Goal: Task Accomplishment & Management: Manage account settings

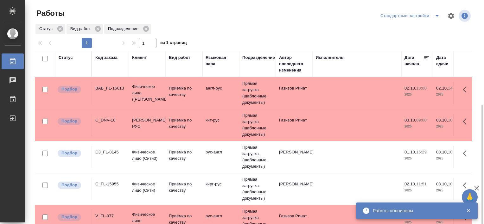
scroll to position [58, 0]
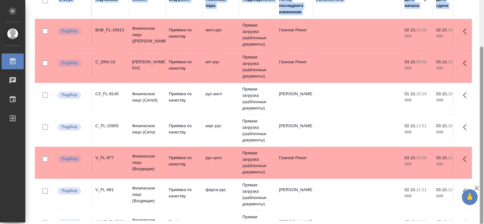
drag, startPoint x: 484, startPoint y: 123, endPoint x: 484, endPoint y: 51, distance: 71.9
click at [484, 52] on html "🙏 .cls-1 fill:#fff; AWATERA [PERSON_NAME] Работы 0 Чаты График Выйти Работы Ста…" at bounding box center [242, 112] width 484 height 224
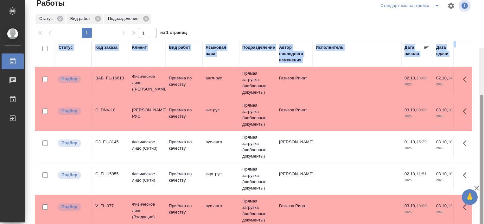
drag, startPoint x: 481, startPoint y: 80, endPoint x: 481, endPoint y: 27, distance: 52.9
click at [481, 95] on div at bounding box center [481, 184] width 3 height 178
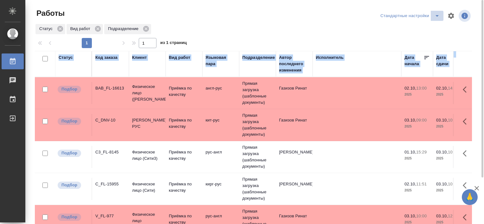
click at [435, 15] on icon "split button" at bounding box center [437, 16] width 8 height 8
click at [398, 29] on li "В работе" at bounding box center [411, 28] width 65 height 10
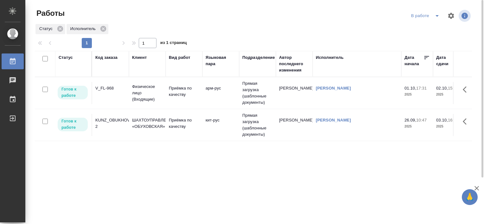
click at [110, 87] on div "V_FL-968" at bounding box center [110, 88] width 30 height 6
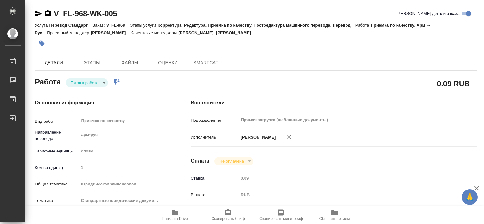
type textarea "x"
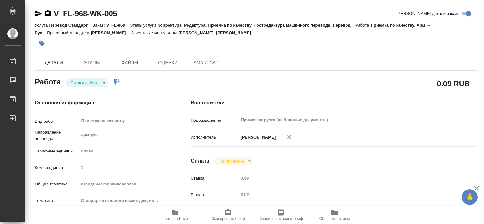
type textarea "x"
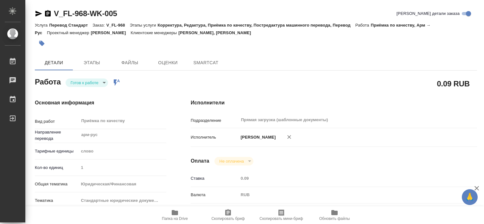
type textarea "x"
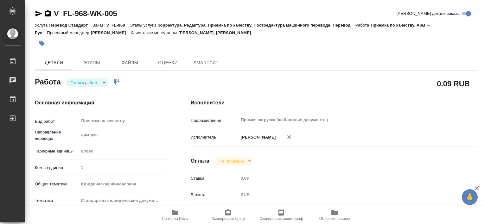
type textarea "x"
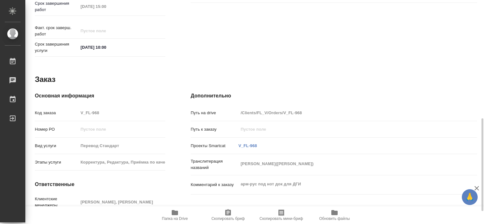
type textarea "x"
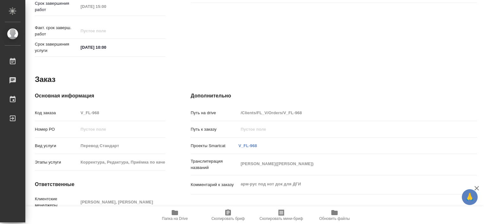
scroll to position [95, 0]
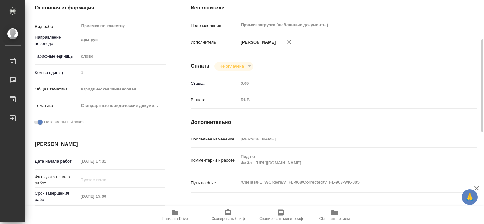
type textarea "x"
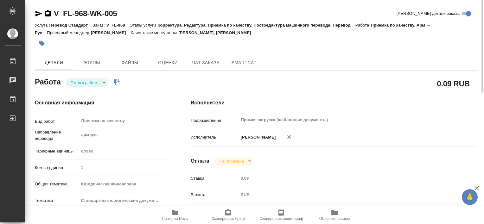
scroll to position [190, 0]
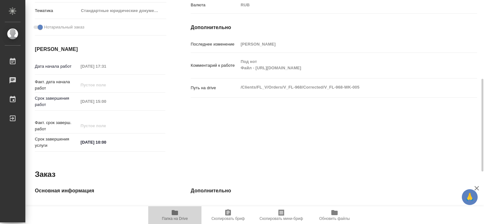
click at [173, 211] on icon "button" at bounding box center [175, 212] width 6 height 5
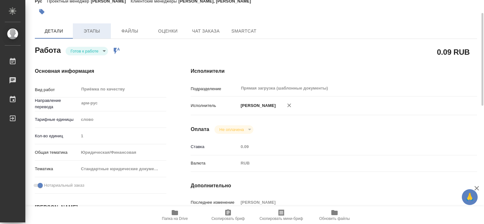
click at [99, 36] on button "Этапы" at bounding box center [92, 30] width 38 height 15
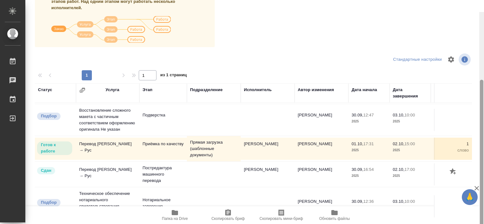
scroll to position [106, 0]
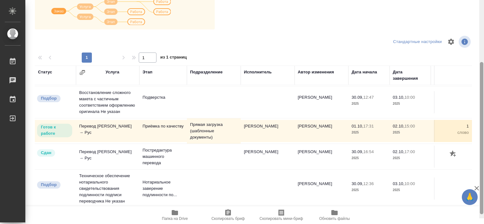
drag, startPoint x: 482, startPoint y: 148, endPoint x: 485, endPoint y: 200, distance: 52.4
click at [484, 200] on html "🙏 .cls-1 fill:#fff; AWATERA Tretyakova Valeriya Работы 0 Чаты График Выйти V_FL…" at bounding box center [242, 112] width 484 height 224
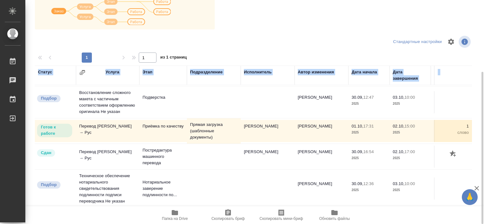
drag, startPoint x: 484, startPoint y: 127, endPoint x: 485, endPoint y: 158, distance: 31.7
click at [484, 158] on html "🙏 .cls-1 fill:#fff; AWATERA Tretyakova Valeriya Работы 0 Чаты График Выйти V_FL…" at bounding box center [242, 112] width 484 height 224
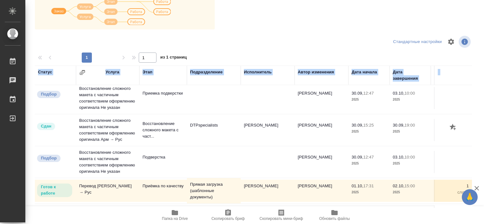
scroll to position [0, 0]
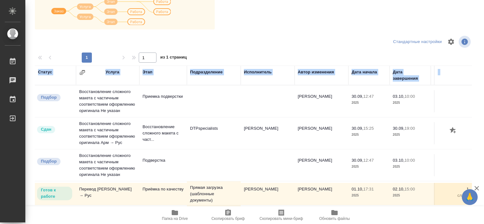
click at [176, 215] on icon "button" at bounding box center [175, 213] width 8 height 8
click at [173, 220] on span "Папка на Drive" at bounding box center [175, 219] width 26 height 4
click at [176, 214] on icon "button" at bounding box center [175, 212] width 6 height 5
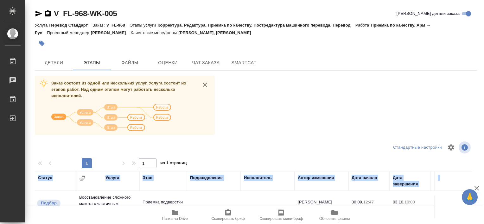
click at [41, 44] on icon "button" at bounding box center [41, 43] width 5 height 5
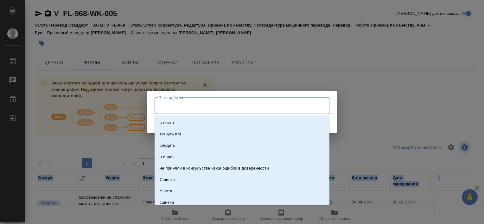
click at [180, 109] on input "Тэги работы" at bounding box center [235, 105] width 157 height 11
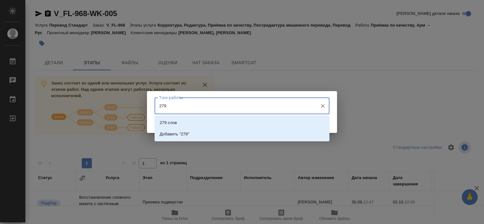
type input "2794"
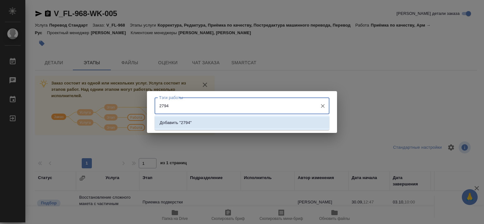
click at [185, 123] on p "Добавить "2794"" at bounding box center [176, 123] width 32 height 6
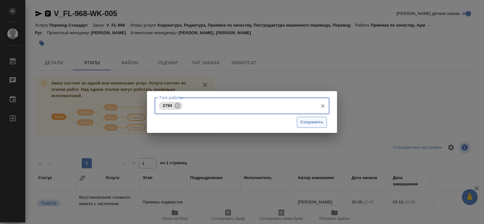
click at [313, 122] on span "Сохранить" at bounding box center [311, 122] width 23 height 7
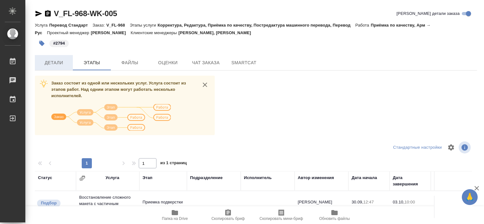
click at [60, 66] on span "Детали" at bounding box center [54, 63] width 30 height 8
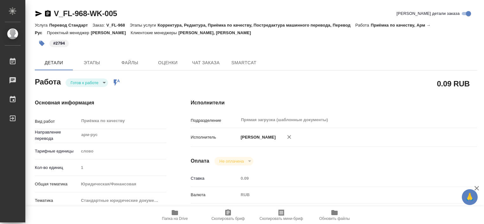
type textarea "x"
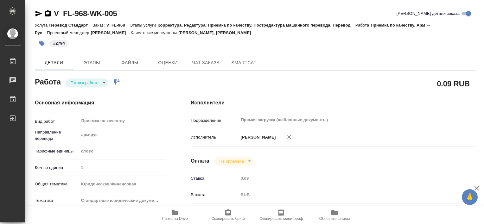
type textarea "x"
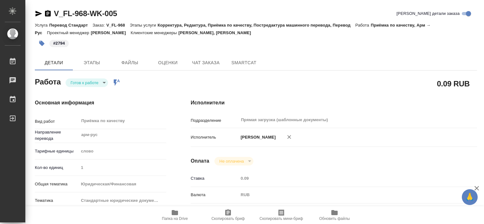
type textarea "x"
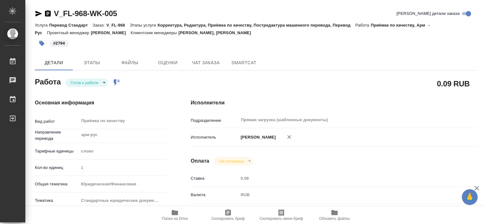
type textarea "x"
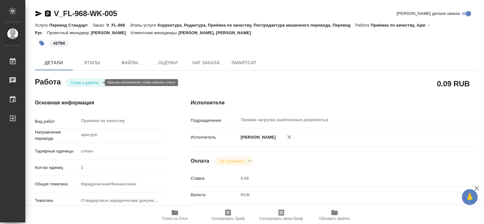
click at [87, 83] on body "🙏 .cls-1 fill:#fff; AWATERA Tretyakova Valeriya Работы 0 Чаты График Выйти V_FL…" at bounding box center [242, 112] width 484 height 224
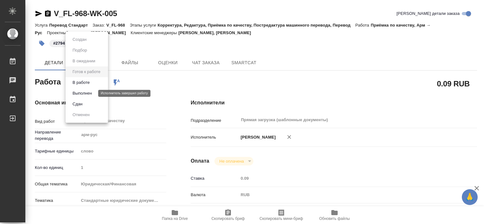
click at [89, 92] on button "Выполнен" at bounding box center [82, 93] width 23 height 7
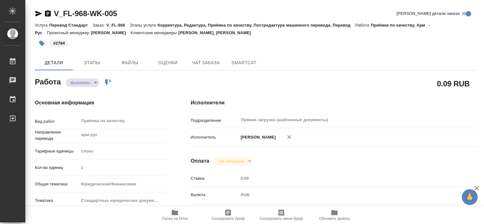
type textarea "x"
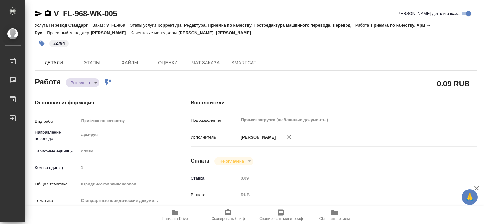
type textarea "x"
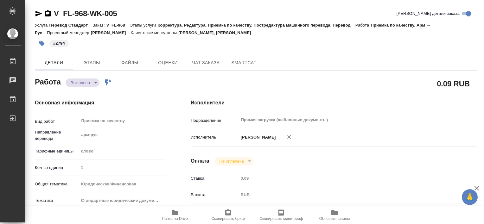
type textarea "x"
